Goal: Download file/media

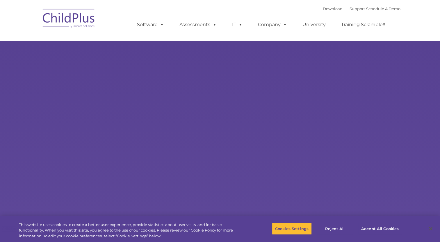
select select "MEDIUM"
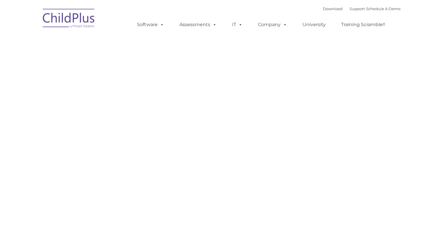
type input ""
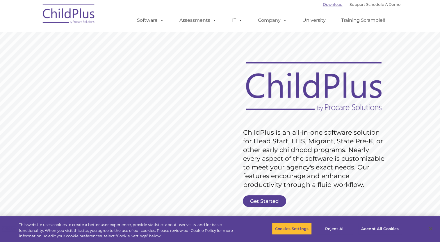
click at [326, 3] on link "Download" at bounding box center [333, 4] width 20 height 5
